Goal: Check status: Check status

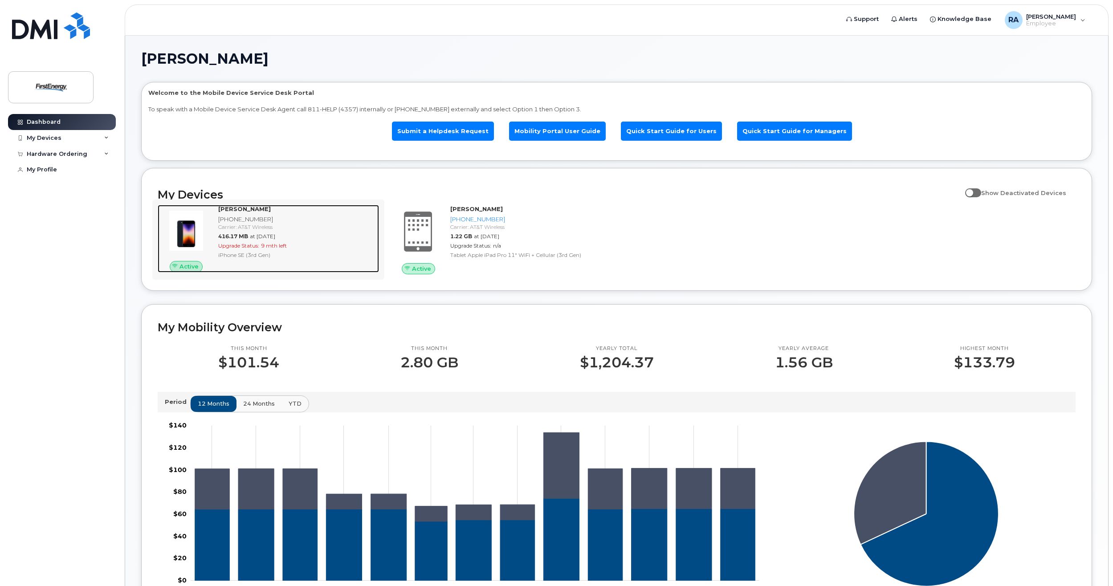
click at [255, 208] on strong "[PERSON_NAME]" at bounding box center [244, 208] width 53 height 7
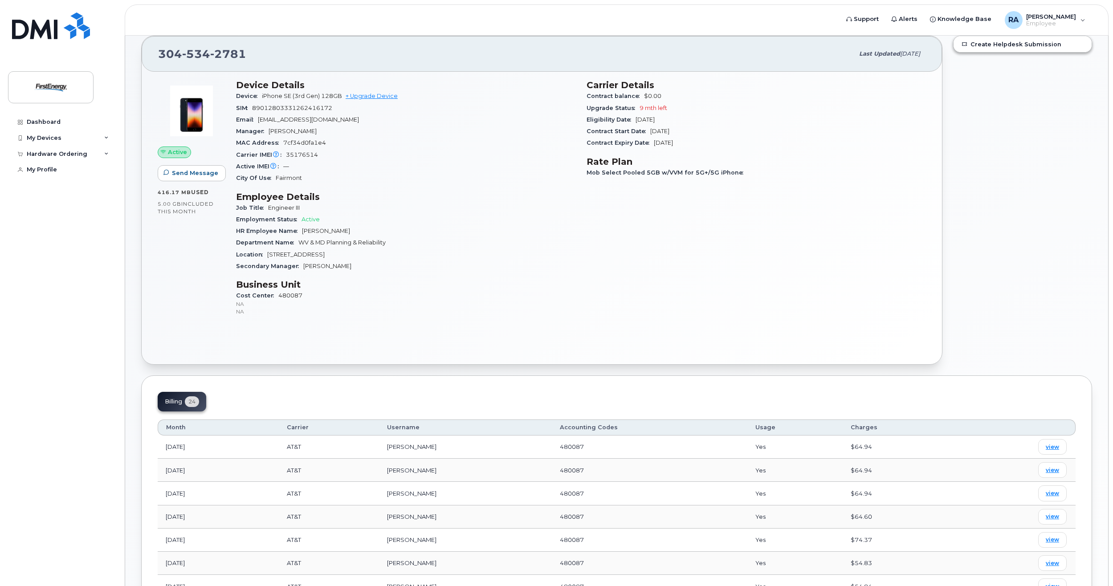
scroll to position [45, 0]
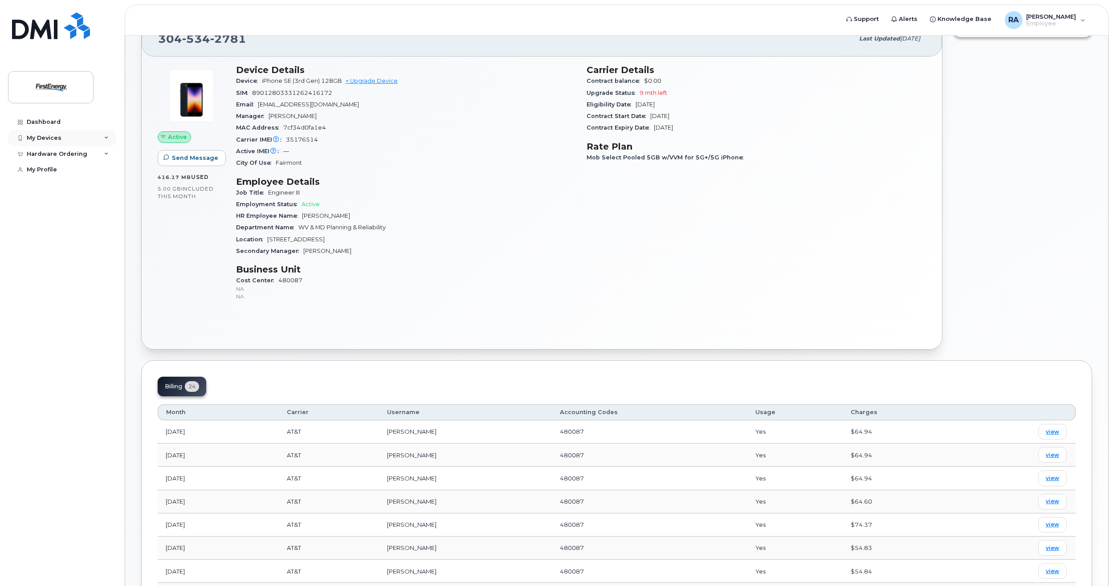
click at [72, 142] on div "My Devices" at bounding box center [62, 138] width 108 height 16
click at [67, 177] on div "([PERSON_NAME])" at bounding box center [81, 180] width 54 height 8
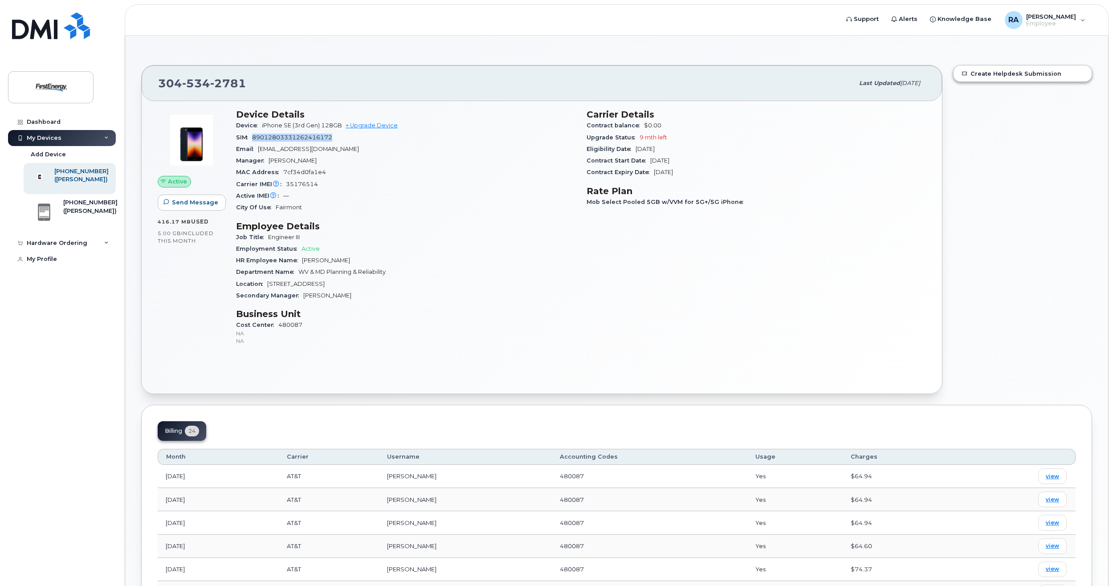
drag, startPoint x: 254, startPoint y: 137, endPoint x: 334, endPoint y: 138, distance: 80.2
click at [334, 138] on div "SIM 89012803331262416172" at bounding box center [406, 138] width 340 height 12
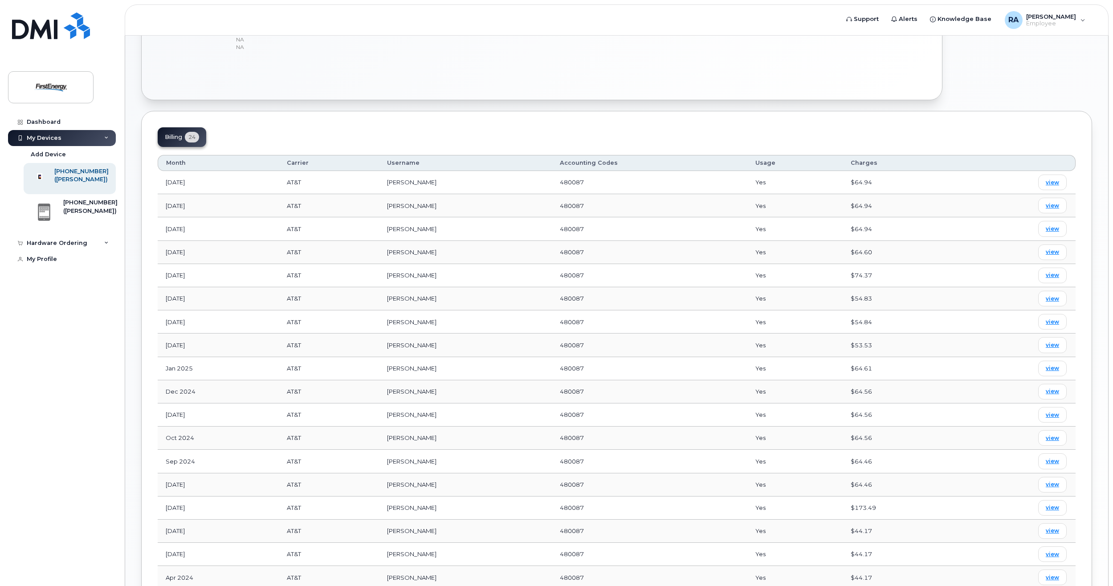
scroll to position [312, 0]
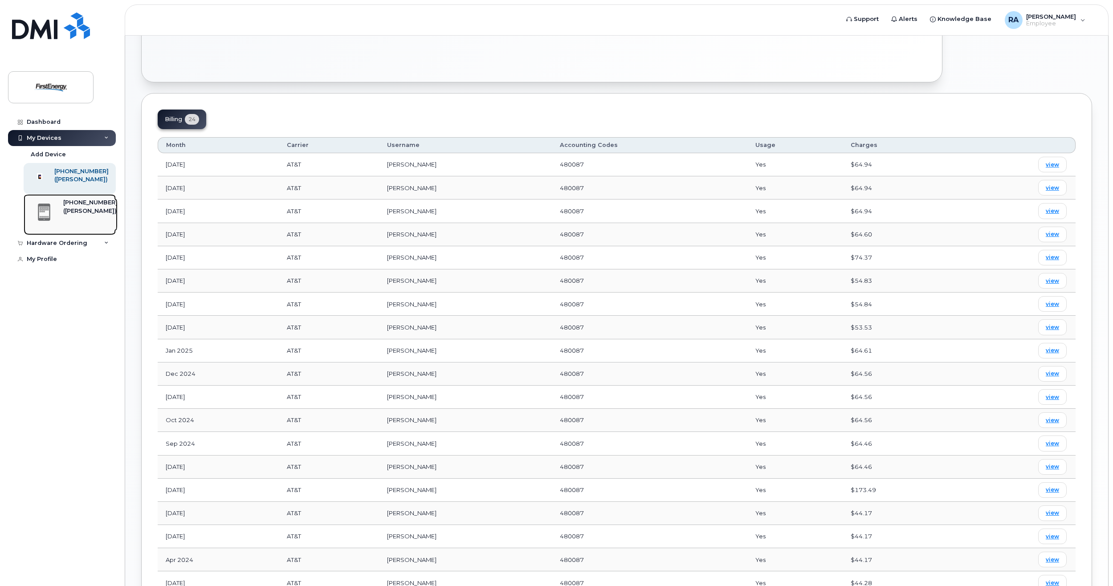
click at [66, 211] on div "([PERSON_NAME])" at bounding box center [90, 211] width 54 height 8
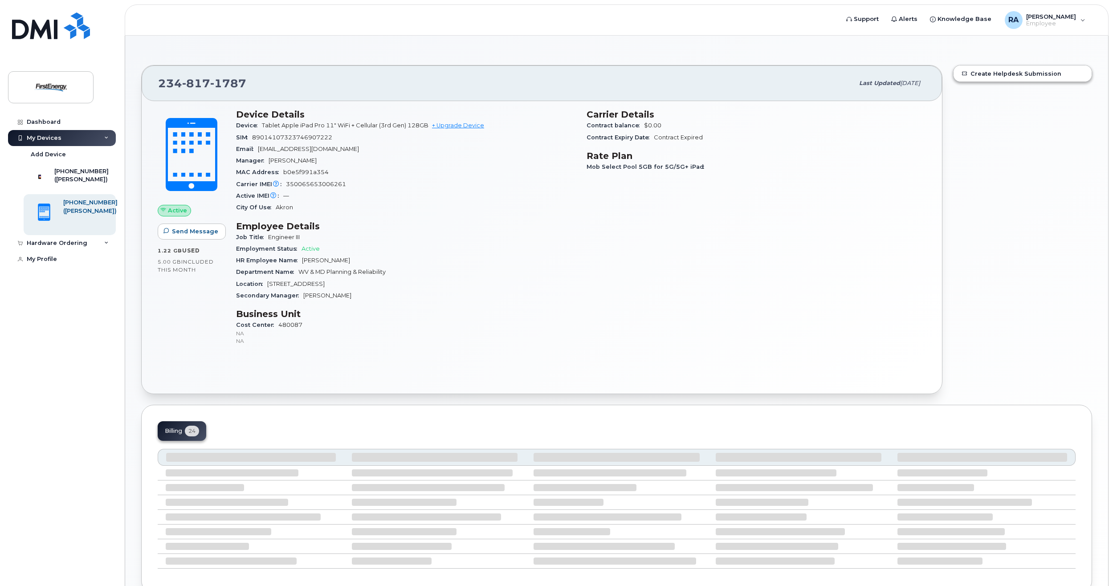
click at [105, 245] on icon at bounding box center [106, 243] width 4 height 4
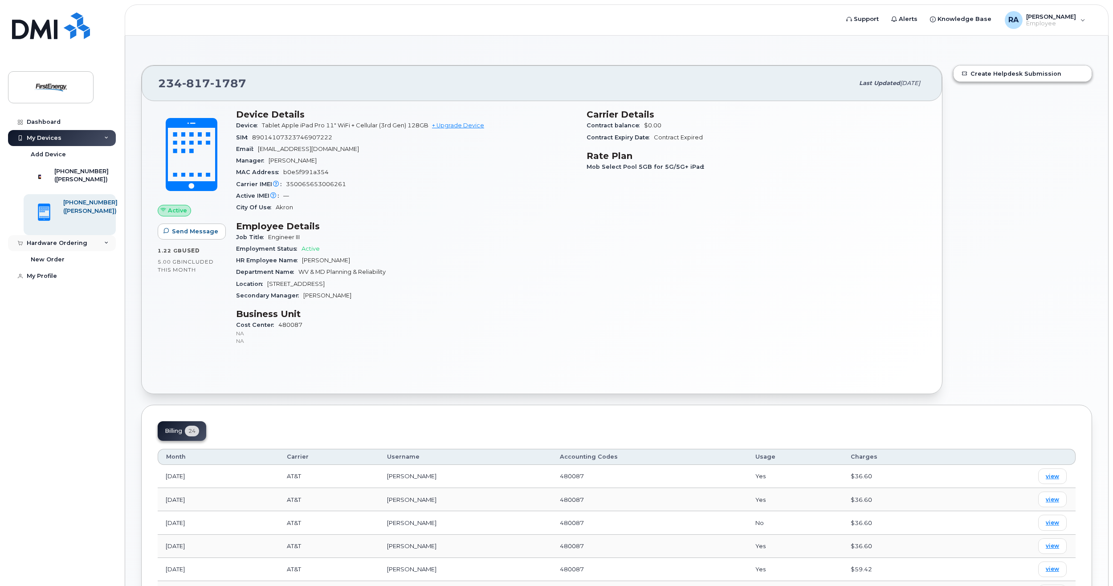
click at [102, 251] on div "Hardware Ordering" at bounding box center [62, 243] width 108 height 16
click at [84, 180] on div "([PERSON_NAME])" at bounding box center [81, 180] width 54 height 8
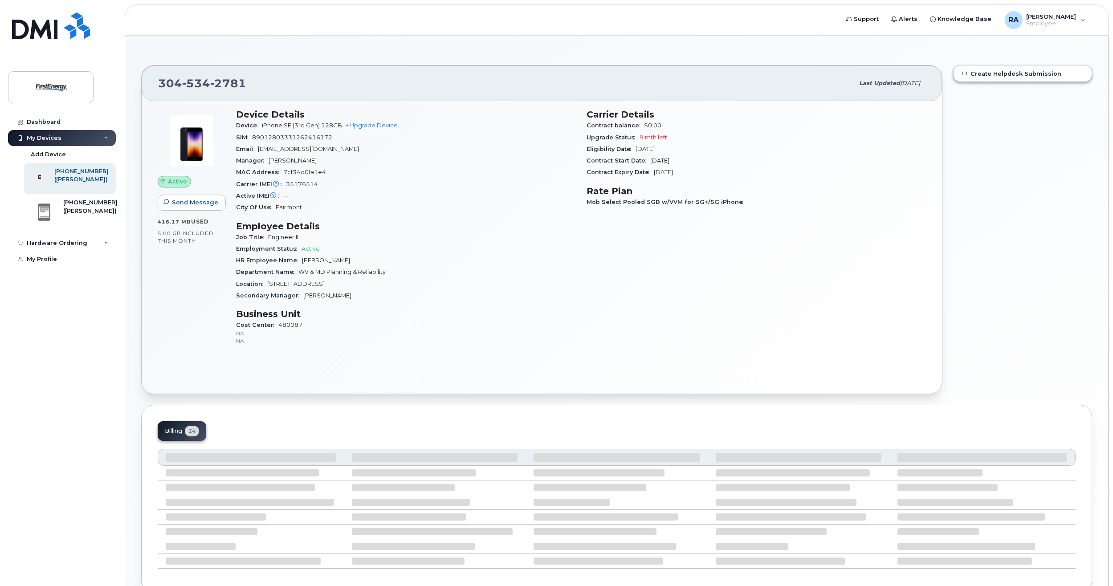
click at [48, 131] on div "My Devices" at bounding box center [62, 138] width 108 height 16
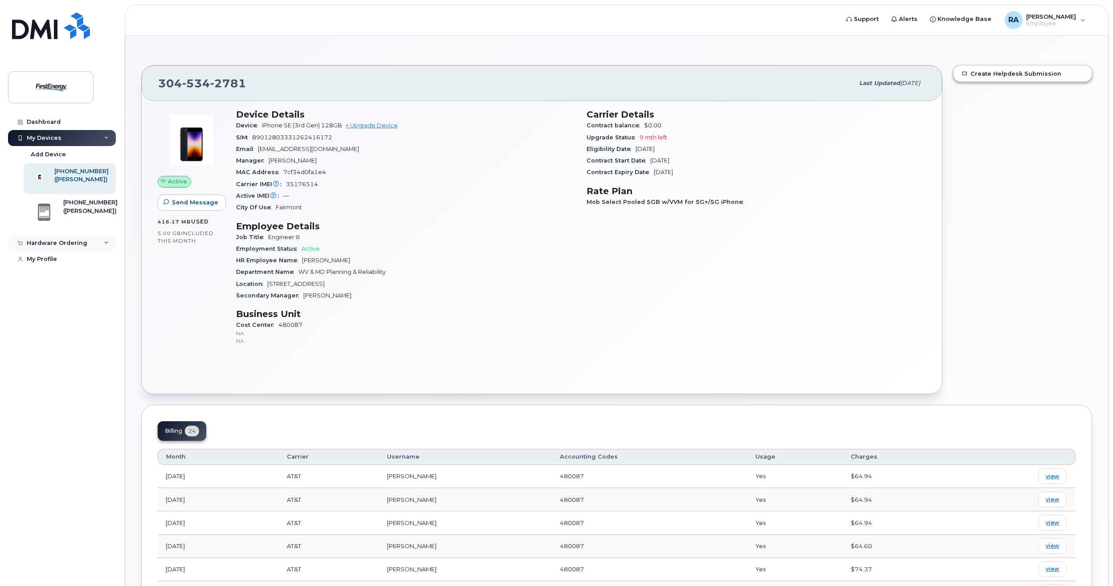
click at [64, 243] on div "Hardware Ordering" at bounding box center [62, 243] width 108 height 16
click at [45, 120] on div "Dashboard" at bounding box center [44, 122] width 34 height 7
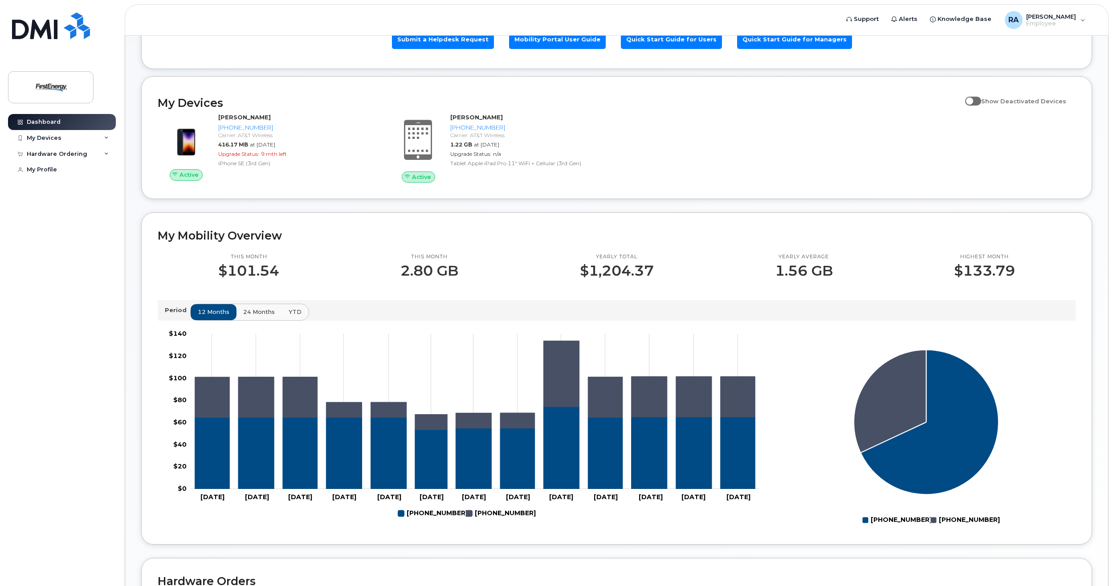
scroll to position [134, 0]
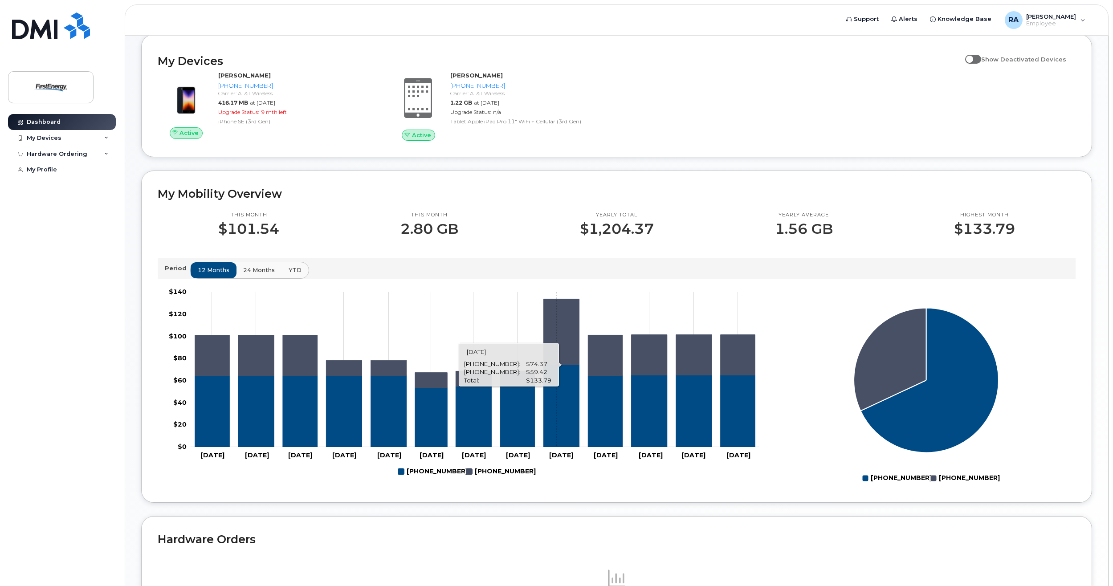
click at [557, 333] on icon "234-817-1787" at bounding box center [562, 332] width 36 height 66
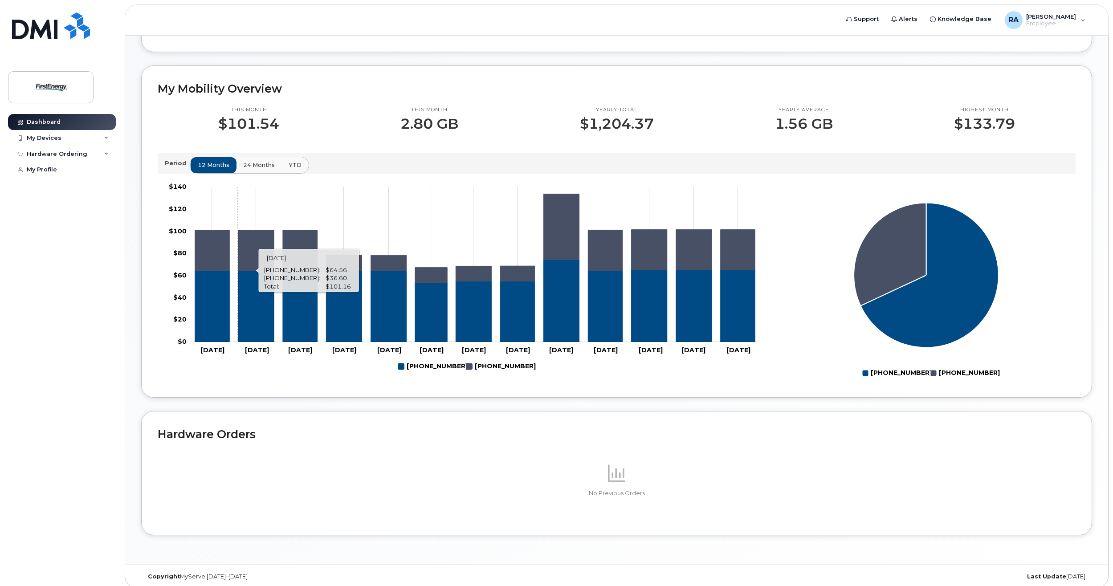
scroll to position [246, 0]
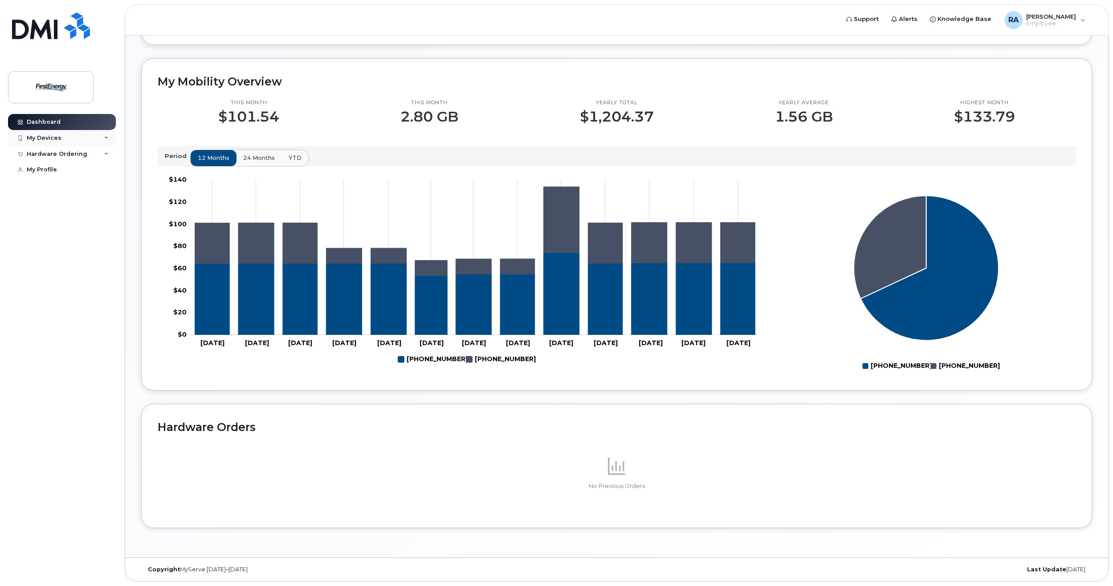
click at [72, 141] on div "My Devices" at bounding box center [62, 138] width 108 height 16
click at [70, 184] on div "([PERSON_NAME])" at bounding box center [81, 180] width 54 height 8
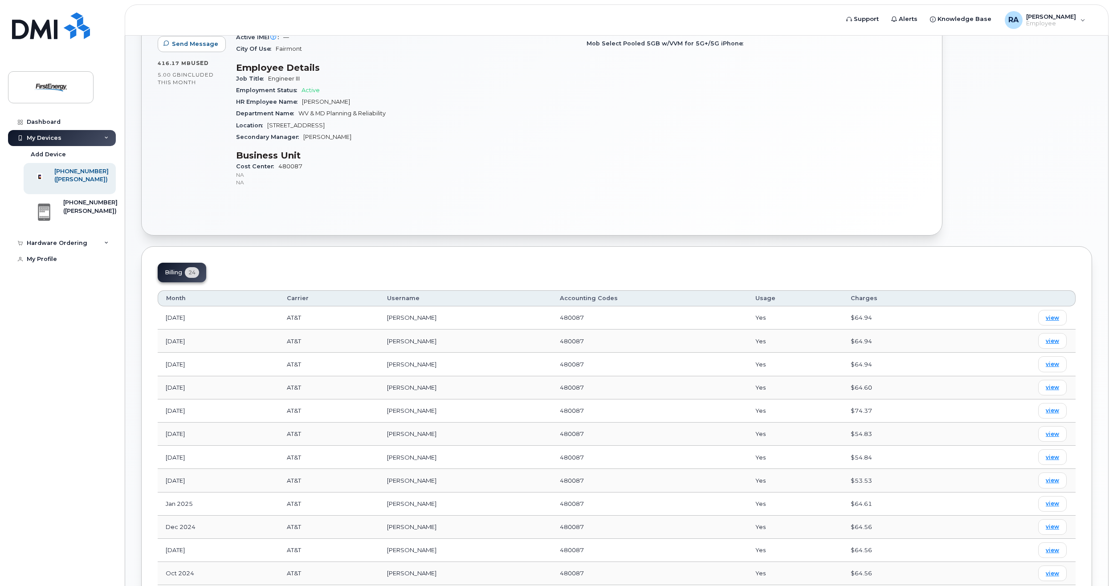
scroll to position [134, 0]
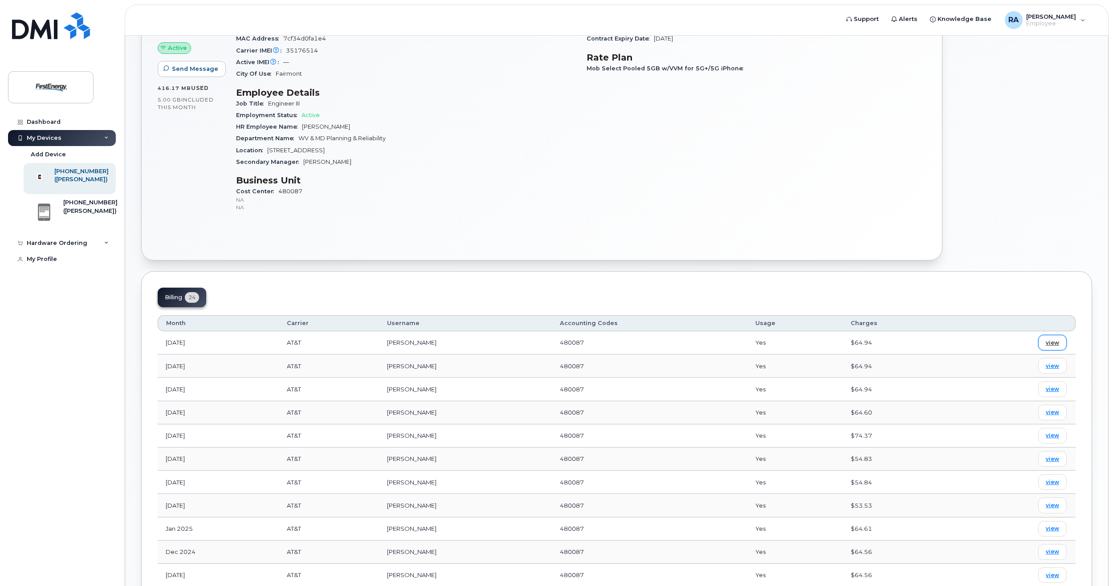
click at [1061, 344] on link "view" at bounding box center [1053, 343] width 29 height 16
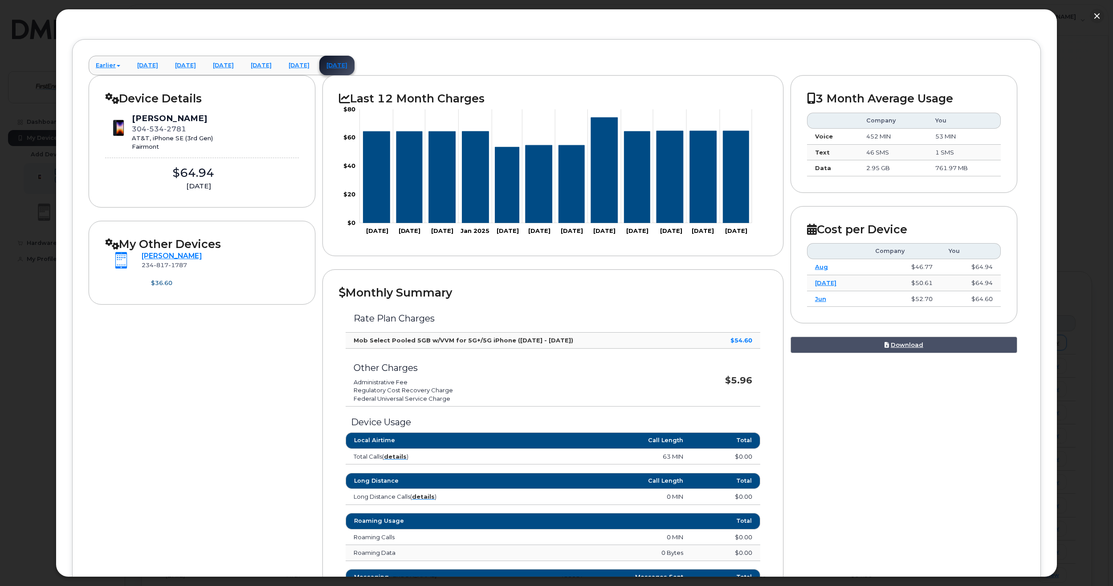
scroll to position [14, 0]
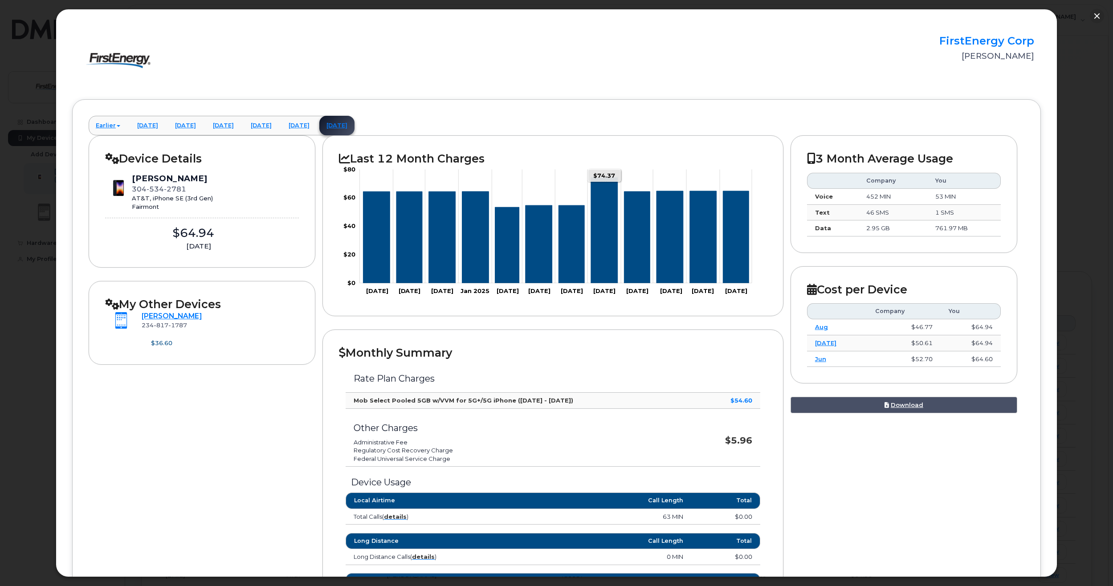
click at [613, 215] on icon "Series" at bounding box center [604, 231] width 27 height 106
click at [605, 221] on icon "Series" at bounding box center [604, 231] width 27 height 106
click at [136, 124] on link "April 2025" at bounding box center [147, 126] width 35 height 20
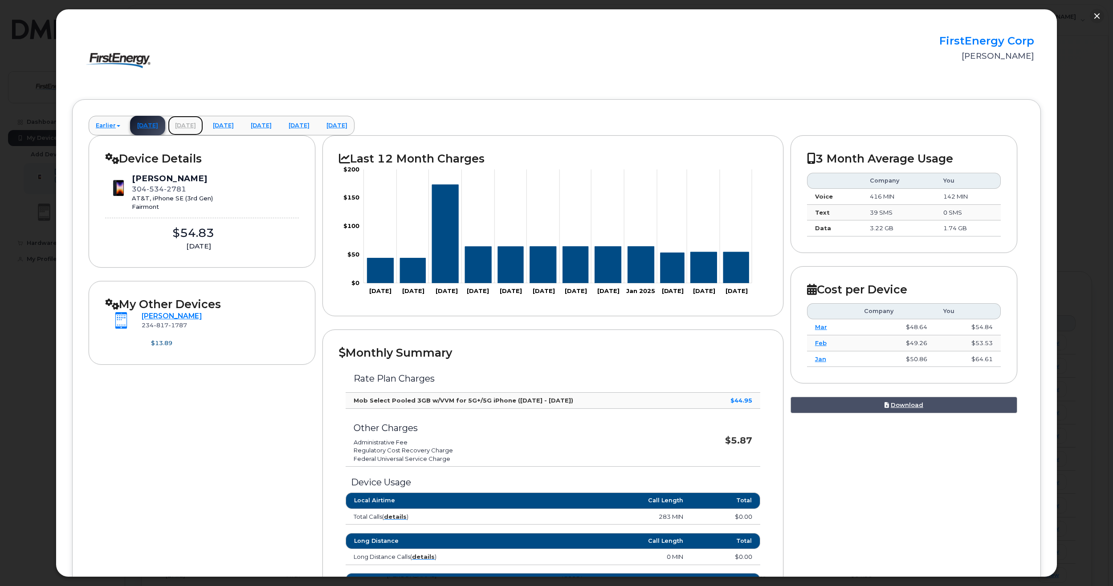
click at [201, 125] on link "May 2025" at bounding box center [185, 126] width 35 height 20
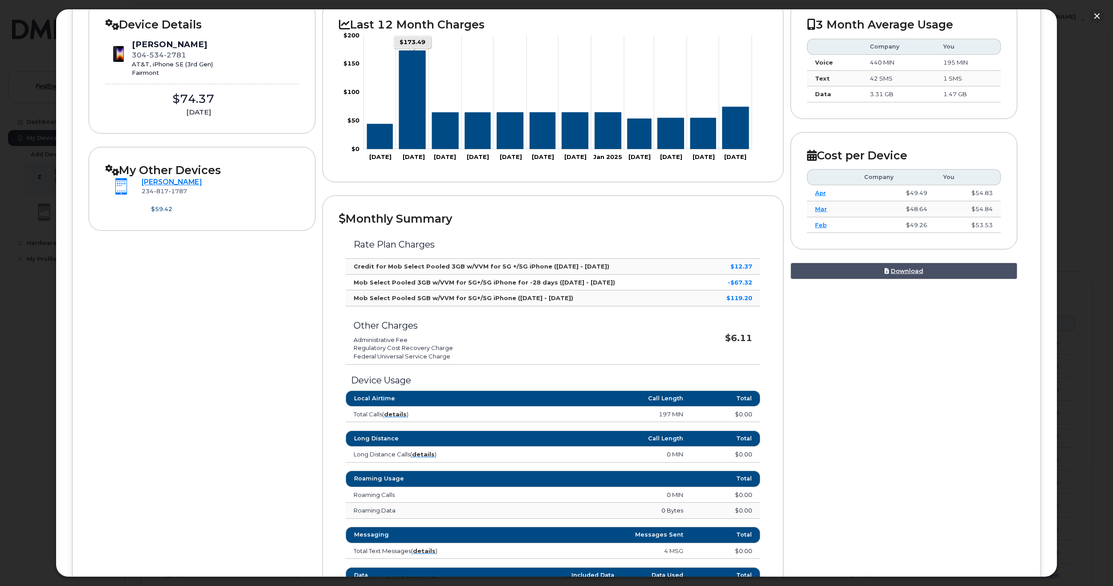
scroll to position [90, 0]
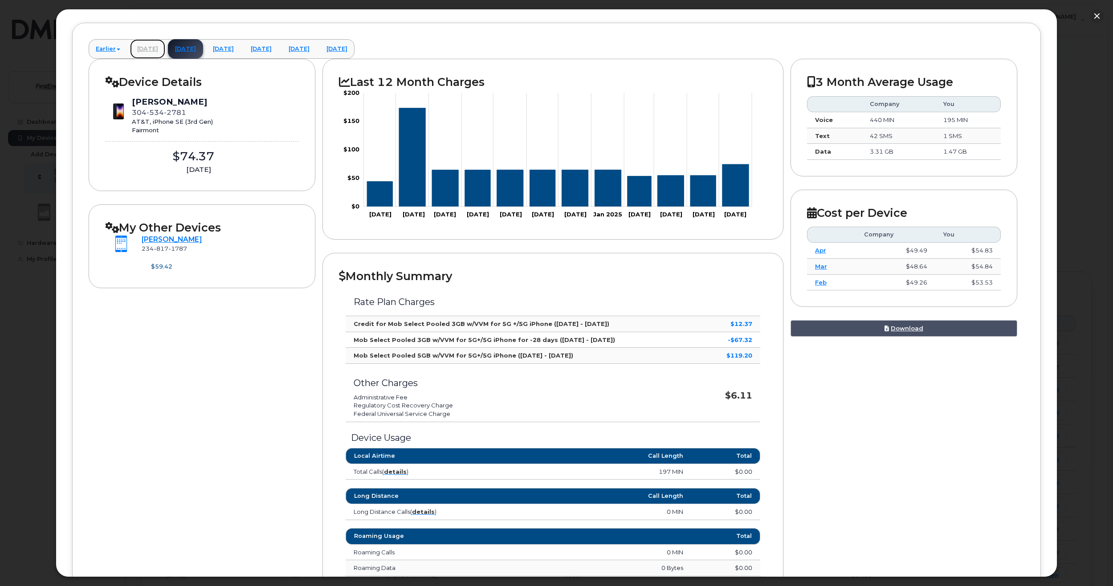
click at [152, 47] on link "April 2025" at bounding box center [147, 49] width 35 height 20
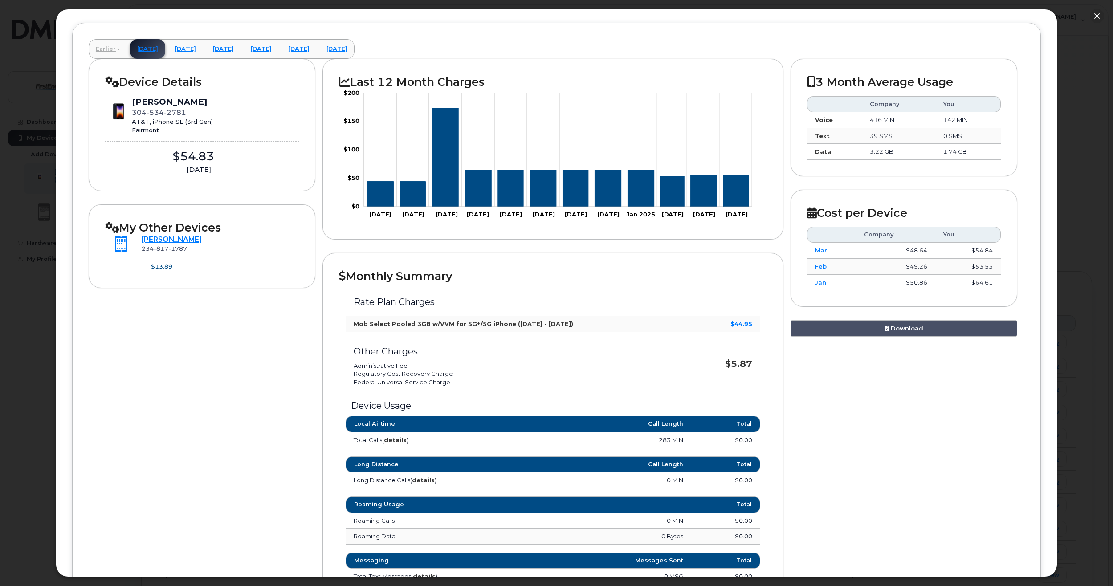
click at [114, 50] on link "Earlier" at bounding box center [108, 49] width 39 height 20
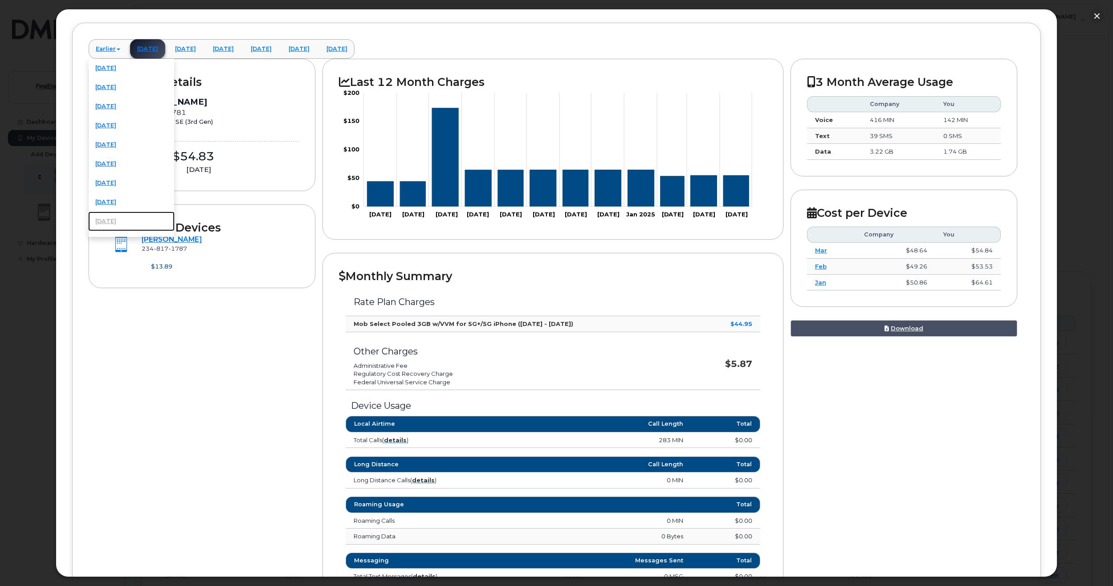
click at [123, 221] on link "July 2024" at bounding box center [131, 222] width 86 height 20
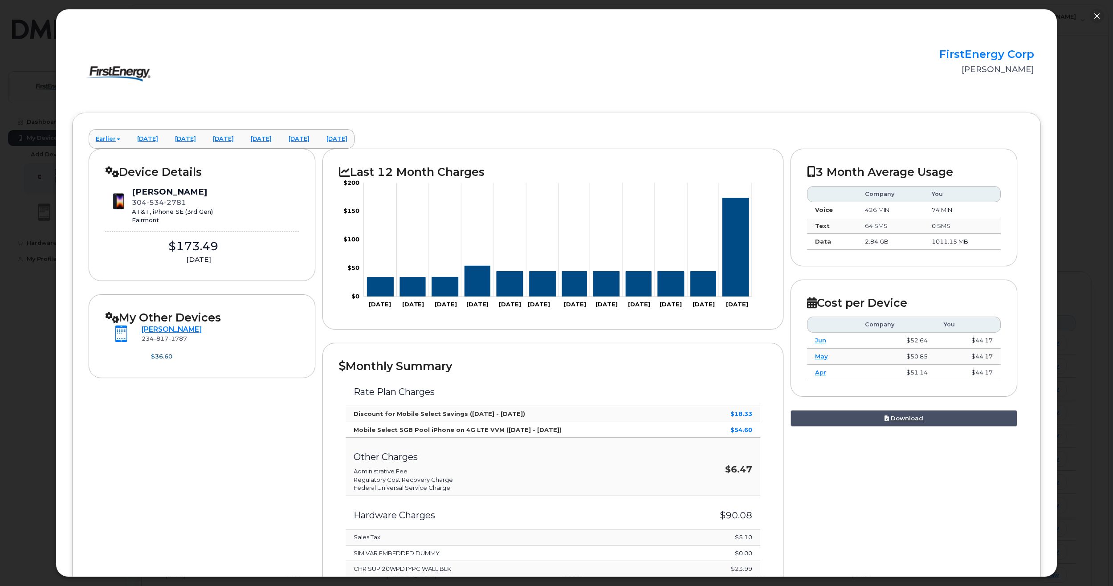
scroll to position [0, 0]
click at [1096, 10] on button "button" at bounding box center [1097, 16] width 14 height 14
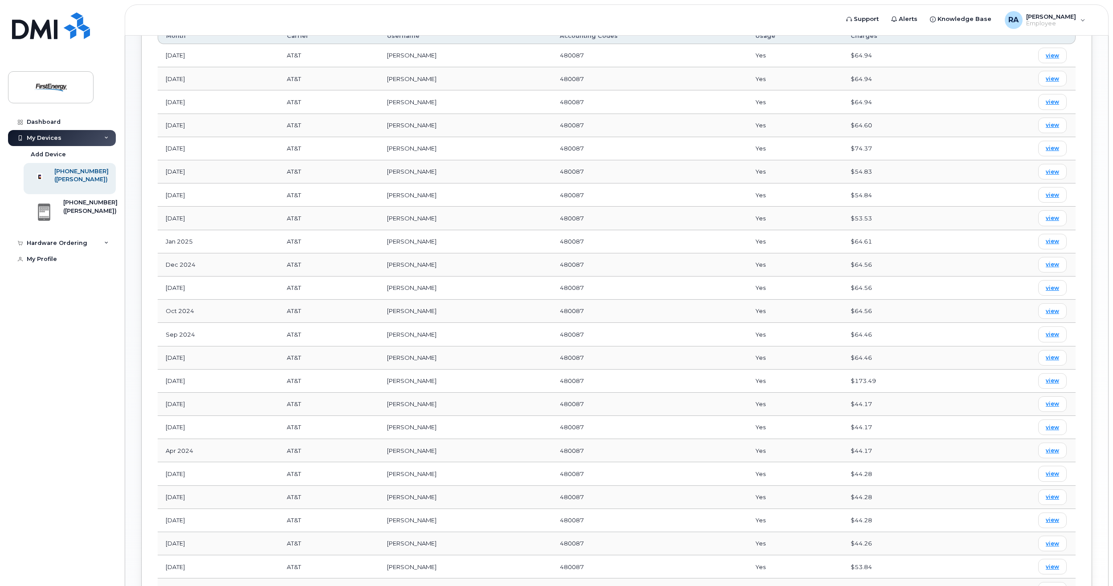
scroll to position [506, 0]
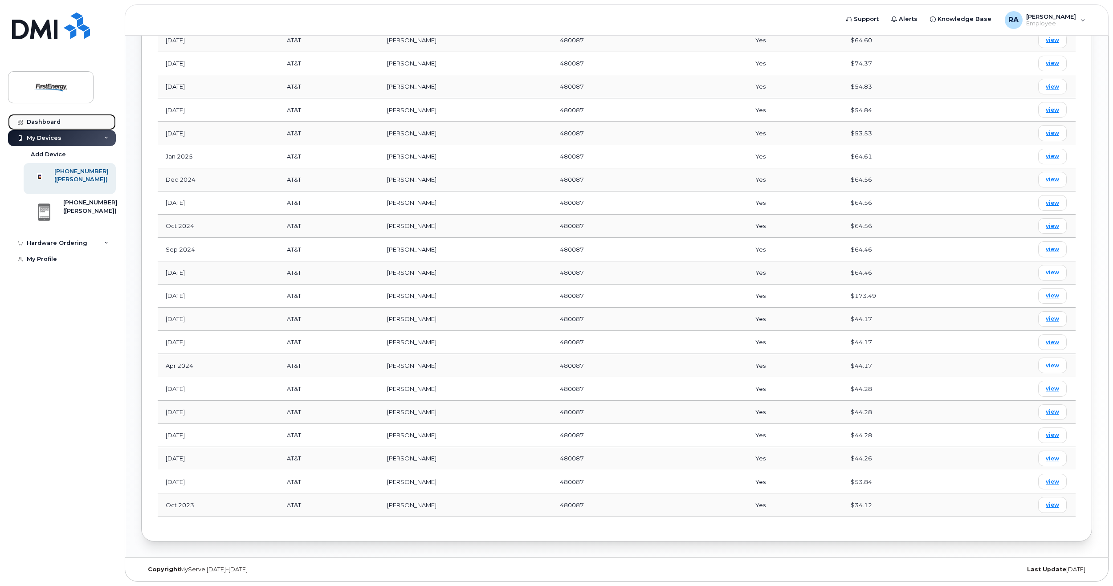
click at [64, 123] on link "Dashboard" at bounding box center [62, 122] width 108 height 16
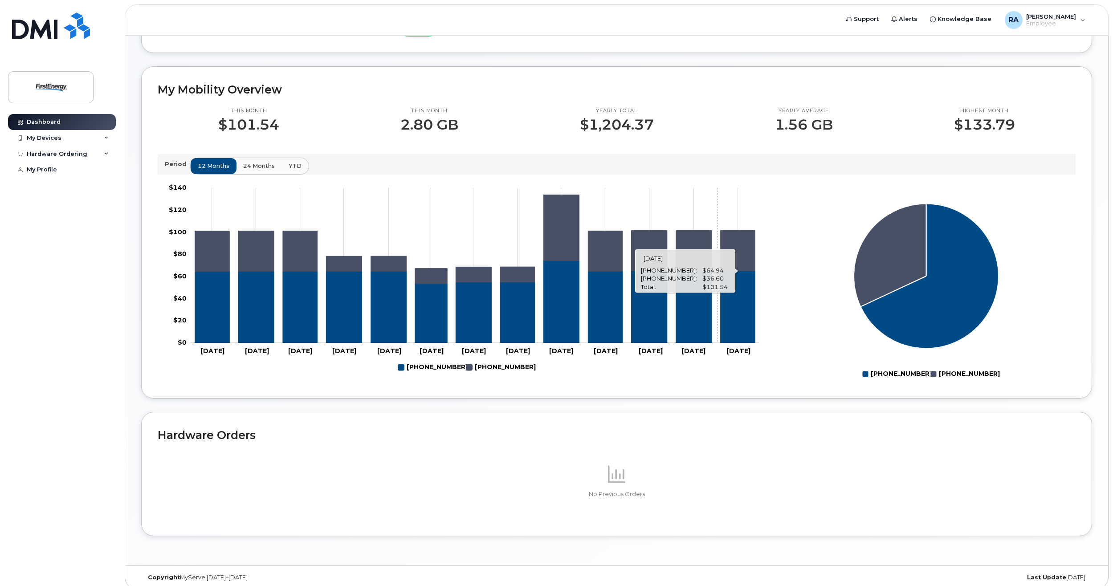
scroll to position [246, 0]
